Goal: Information Seeking & Learning: Learn about a topic

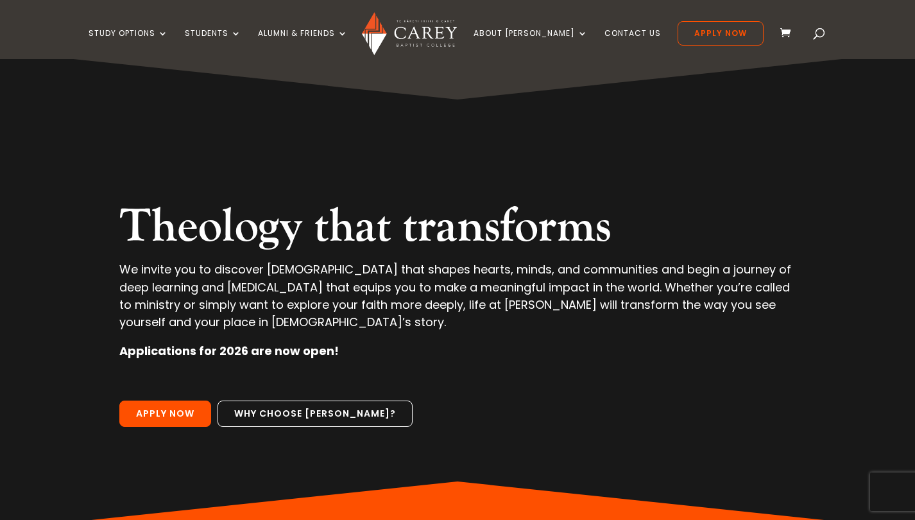
click at [6, 234] on div "Video Player 00:03 00:00 00:11 Use Up/Down Arrow keys to increase or decrease v…" at bounding box center [457, 290] width 915 height 478
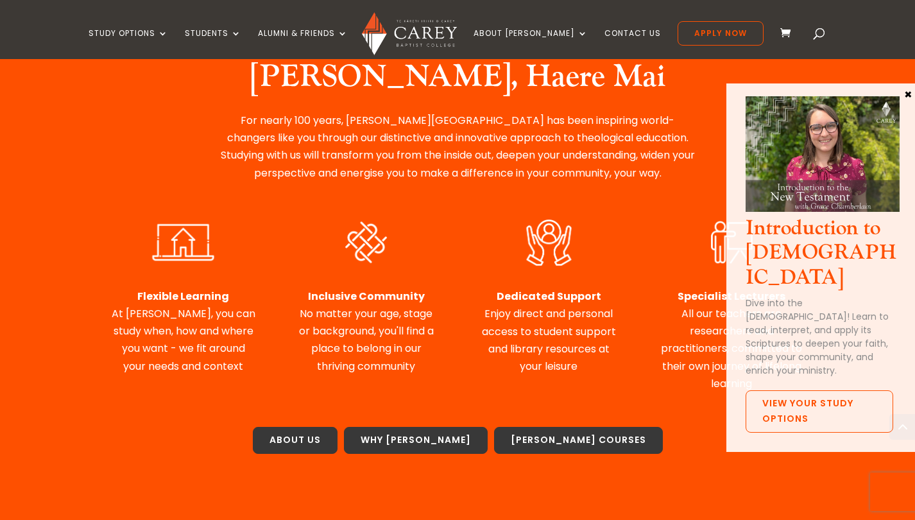
scroll to position [551, 0]
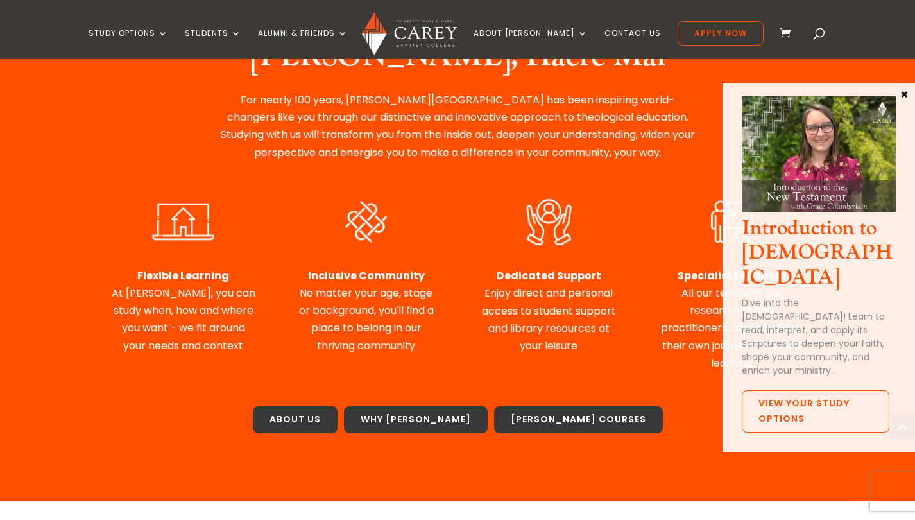
click at [904, 91] on button "×" at bounding box center [904, 94] width 13 height 12
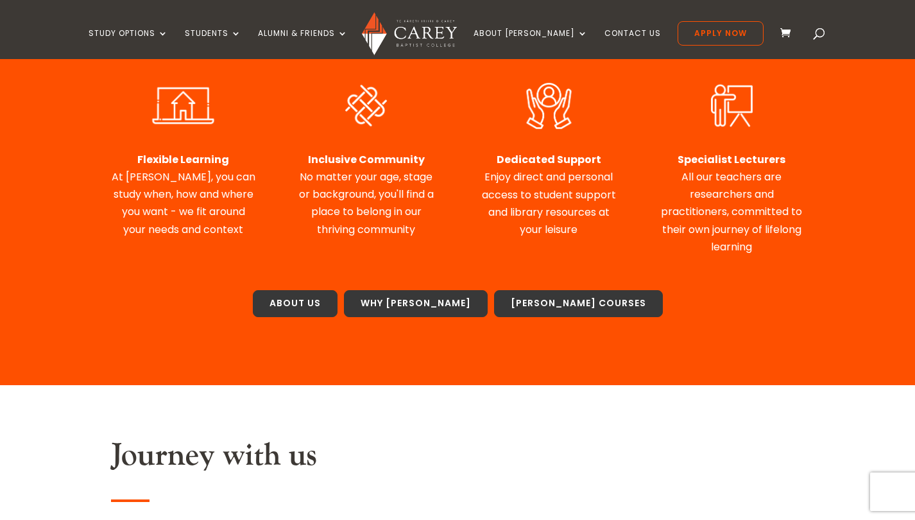
scroll to position [405, 0]
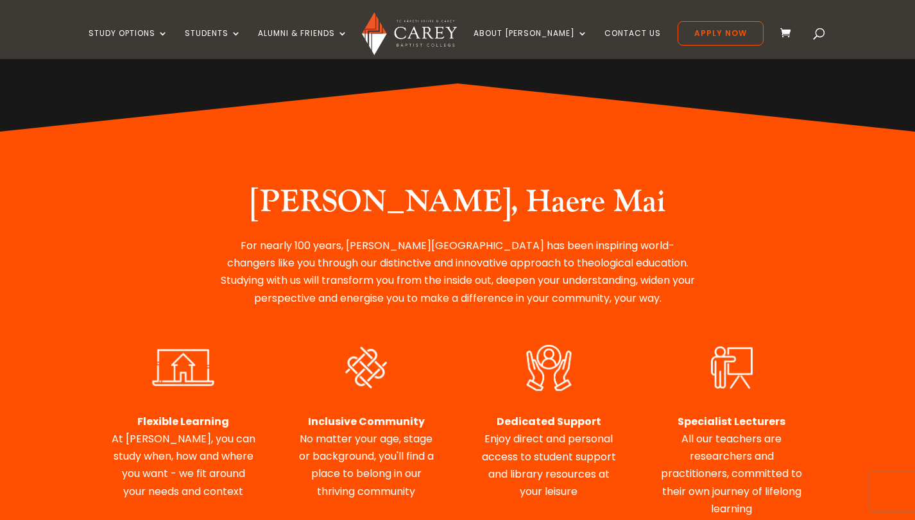
click at [105, 189] on div "Nau Mai, Haere Mai For nearly 100 years, Carey Baptist College has been inspiri…" at bounding box center [457, 389] width 915 height 515
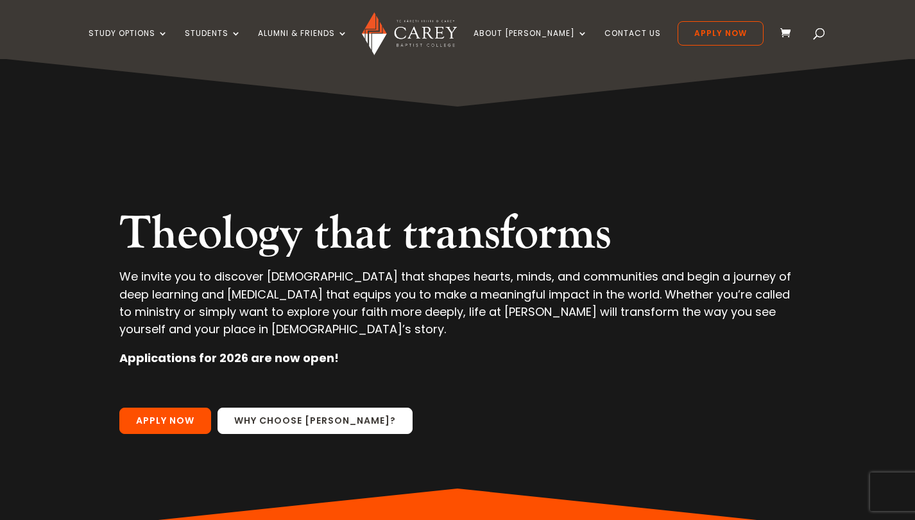
scroll to position [0, 0]
click at [297, 423] on link "Why choose Carey?" at bounding box center [315, 421] width 195 height 27
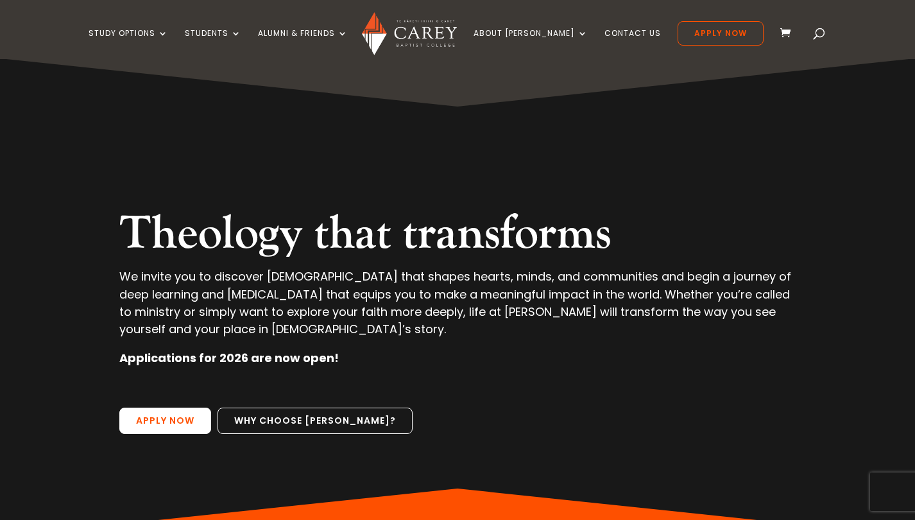
click at [166, 413] on link "Apply Now" at bounding box center [165, 421] width 92 height 27
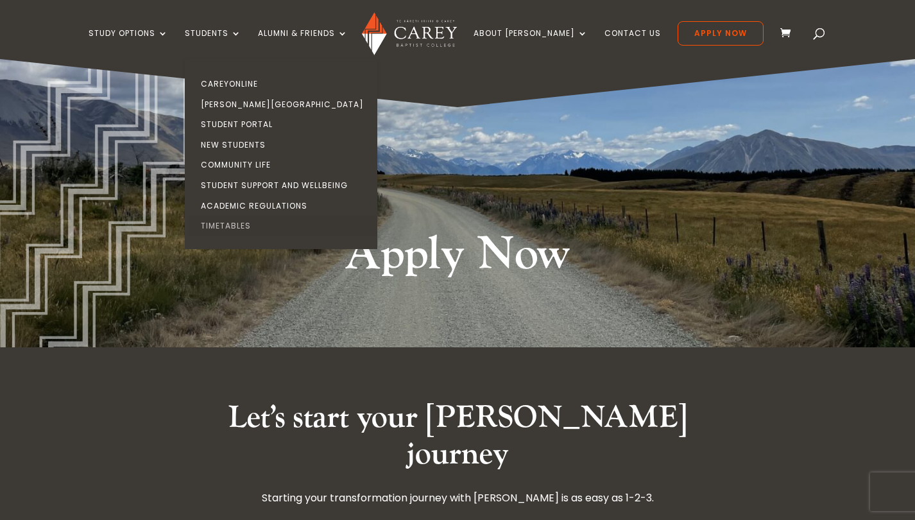
click at [250, 225] on link "Timetables" at bounding box center [284, 226] width 193 height 21
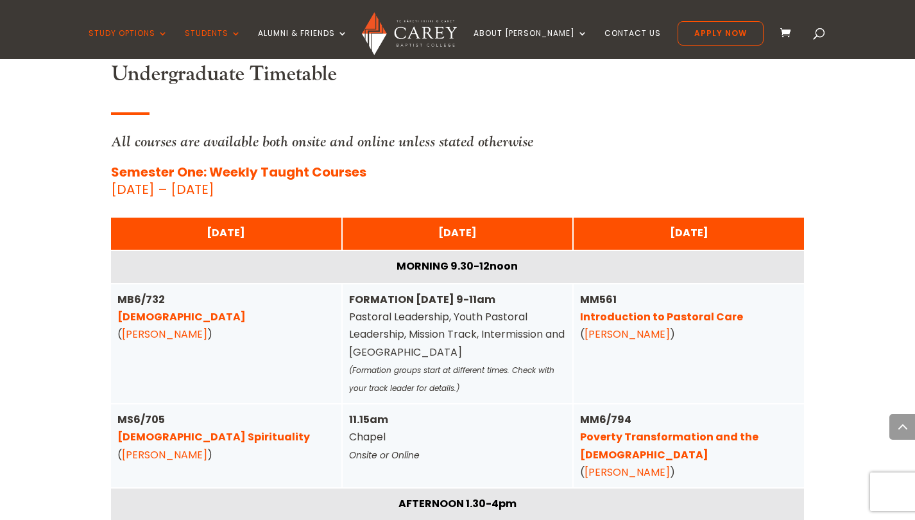
scroll to position [3106, 0]
